Goal: Check status: Check status

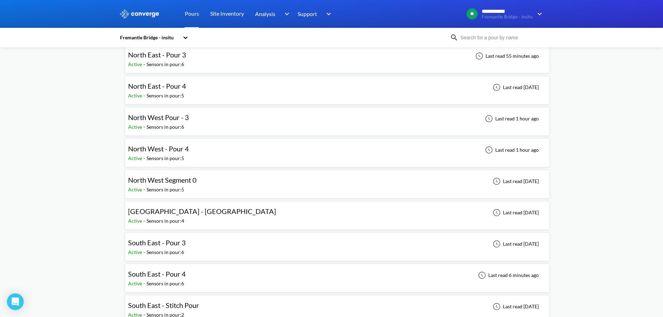
scroll to position [139, 0]
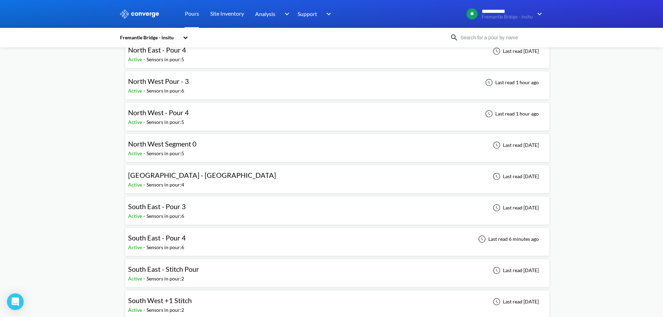
click at [202, 233] on div "South East - Pour 4 Active - Sensors in pour: 6 Last read 6 minutes ago" at bounding box center [337, 242] width 418 height 22
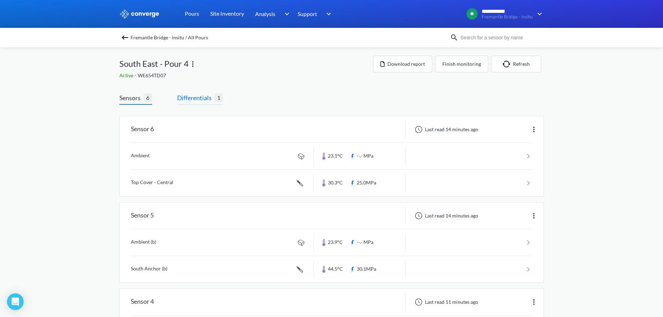
drag, startPoint x: 202, startPoint y: 109, endPoint x: 202, endPoint y: 104, distance: 5.2
click at [203, 98] on span "Differentials" at bounding box center [195, 98] width 37 height 10
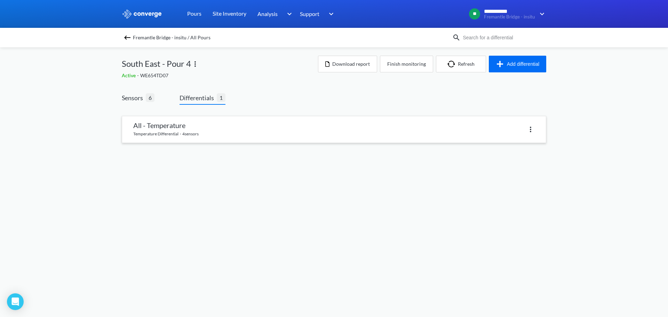
click at [206, 128] on link at bounding box center [334, 129] width 424 height 26
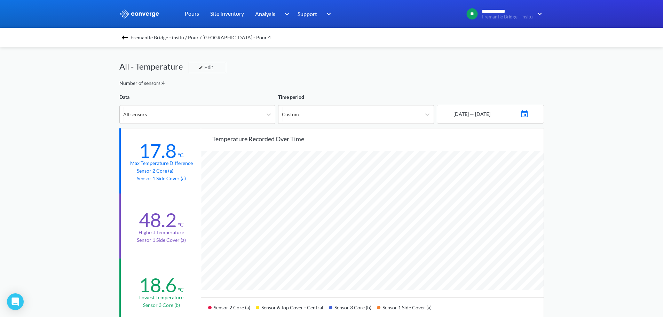
scroll to position [583, 663]
click at [275, 116] on div "All sensors" at bounding box center [197, 114] width 156 height 19
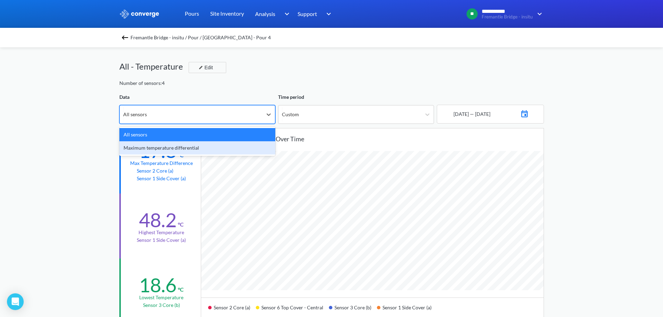
click at [212, 146] on div "Maximum temperature differential" at bounding box center [197, 147] width 156 height 13
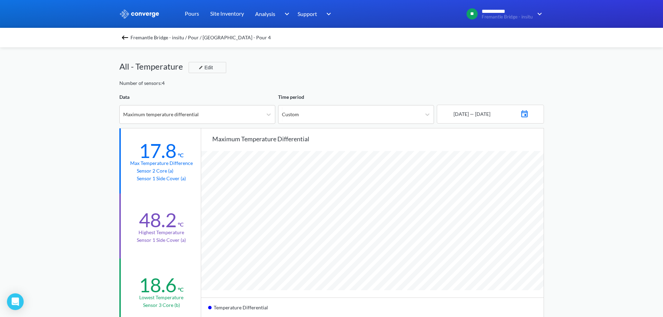
click at [565, 246] on div "**********" at bounding box center [331, 292] width 663 height 584
click at [221, 113] on div "Maximum temperature differential" at bounding box center [191, 114] width 143 height 18
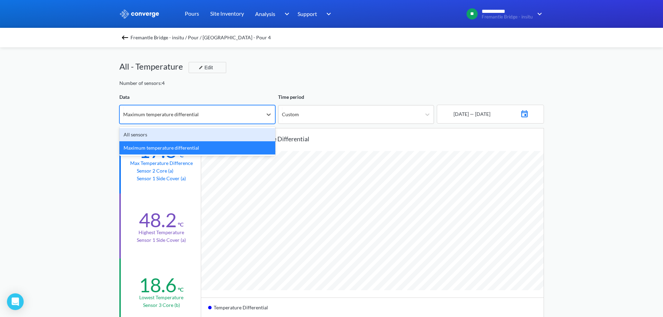
click at [158, 135] on div "All sensors" at bounding box center [197, 134] width 156 height 13
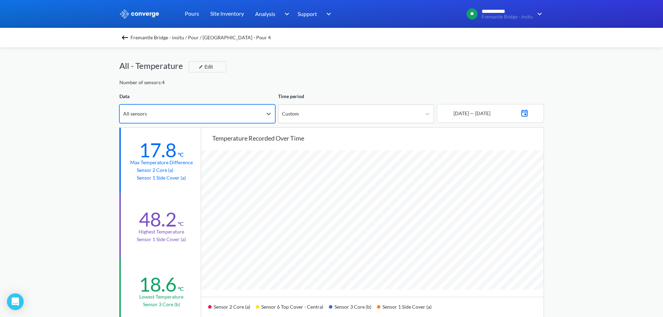
scroll to position [0, 0]
click at [199, 115] on div "All sensors" at bounding box center [191, 114] width 143 height 18
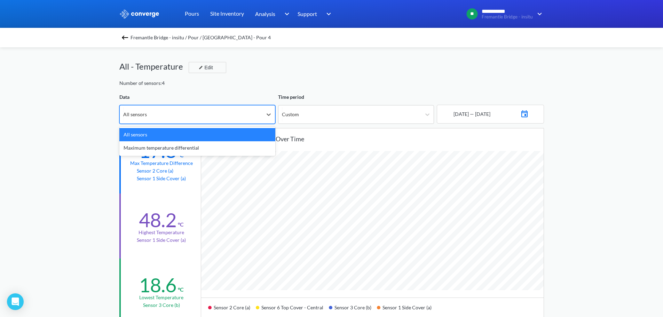
click at [284, 90] on div "Fremantle Bridge - insitu / Pour / [GEOGRAPHIC_DATA] - Pour 4 All - Temperature…" at bounding box center [331, 315] width 425 height 536
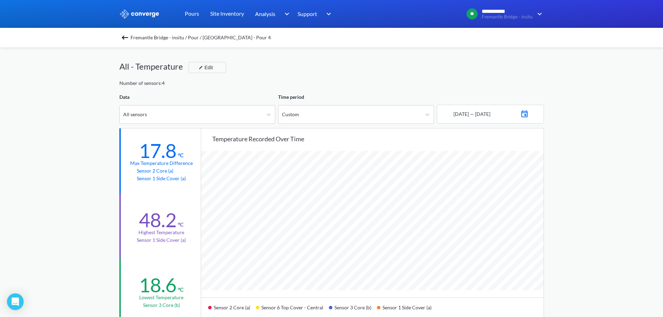
click at [169, 36] on span "Fremantle Bridge - insitu / Pour / [GEOGRAPHIC_DATA] - Pour 4" at bounding box center [201, 38] width 140 height 10
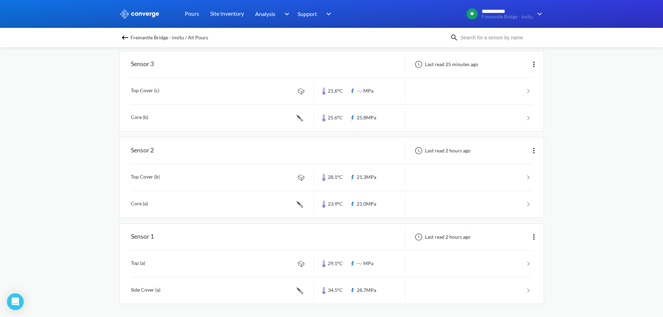
scroll to position [325, 0]
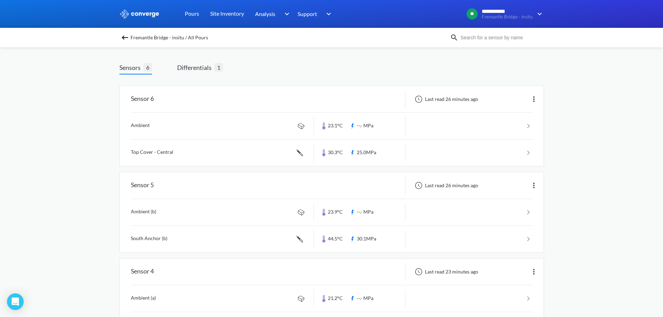
scroll to position [0, 0]
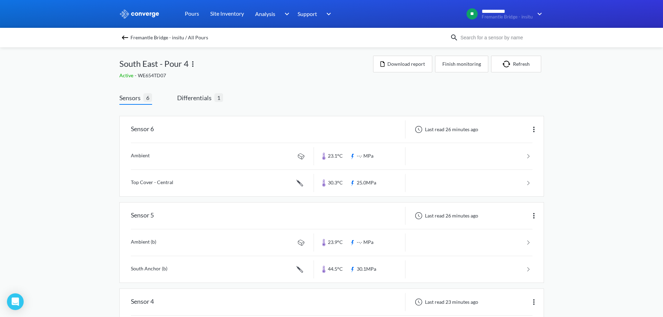
click at [75, 180] on div "**********" at bounding box center [331, 321] width 663 height 642
click at [70, 158] on div "**********" at bounding box center [331, 321] width 663 height 642
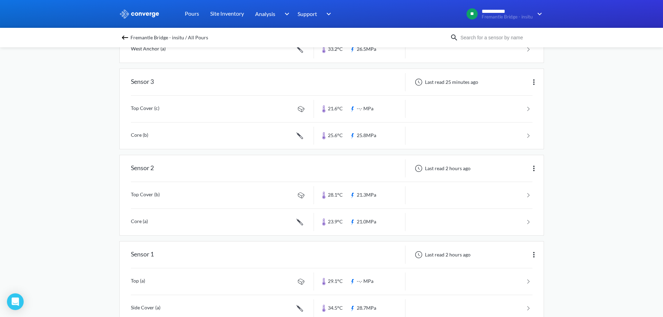
scroll to position [325, 0]
